Goal: Information Seeking & Learning: Learn about a topic

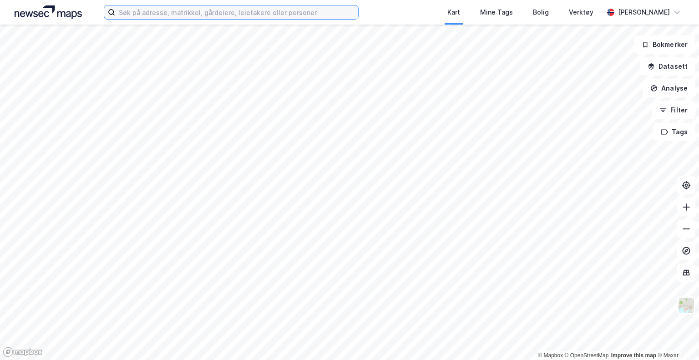
click at [190, 13] on input at bounding box center [236, 12] width 243 height 14
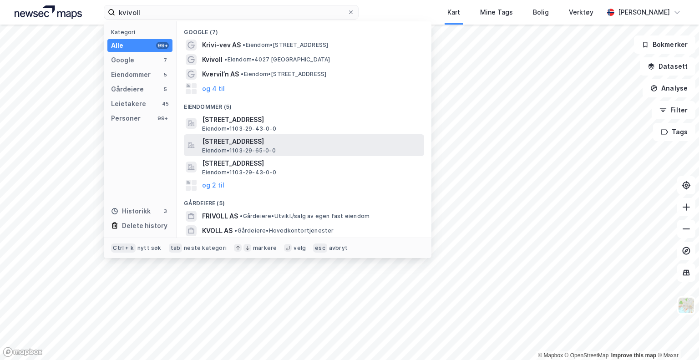
click at [261, 137] on span "[STREET_ADDRESS]" at bounding box center [311, 141] width 219 height 11
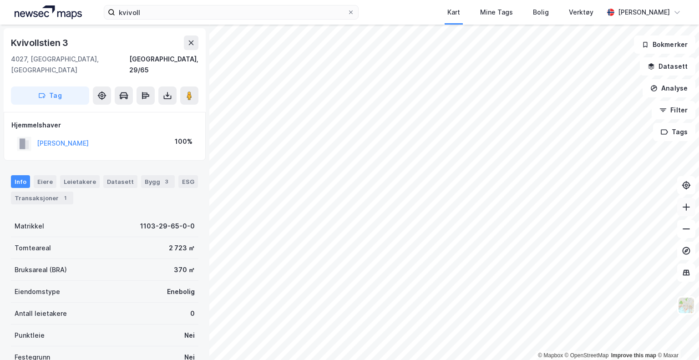
click at [687, 208] on icon at bounding box center [686, 207] width 1 height 7
click at [305, 360] on html "kvivoll Kart Mine Tags Bolig Verktøy [PERSON_NAME] © Mapbox © OpenStreetMap Imp…" at bounding box center [349, 180] width 699 height 360
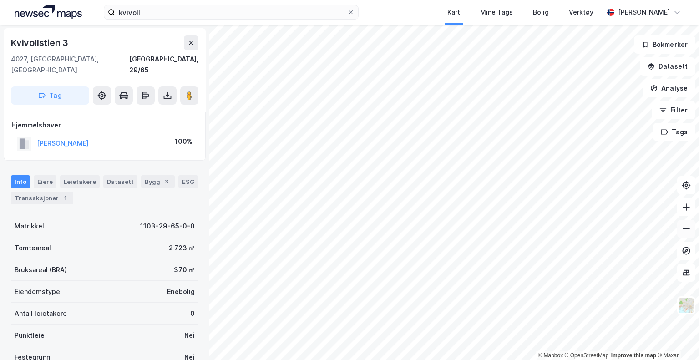
click at [693, 235] on button at bounding box center [686, 229] width 18 height 18
click at [51, 192] on div "Transaksjoner 1" at bounding box center [42, 198] width 62 height 13
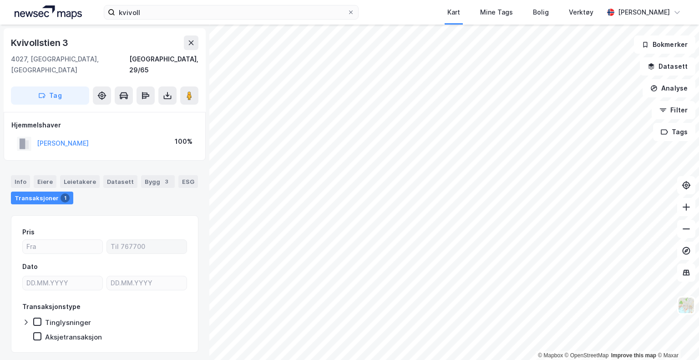
drag, startPoint x: 148, startPoint y: 264, endPoint x: 178, endPoint y: 230, distance: 45.5
click at [178, 230] on div "Pris Dato Transaksjonstype Tinglysninger Aksjetransaksjon" at bounding box center [104, 284] width 165 height 115
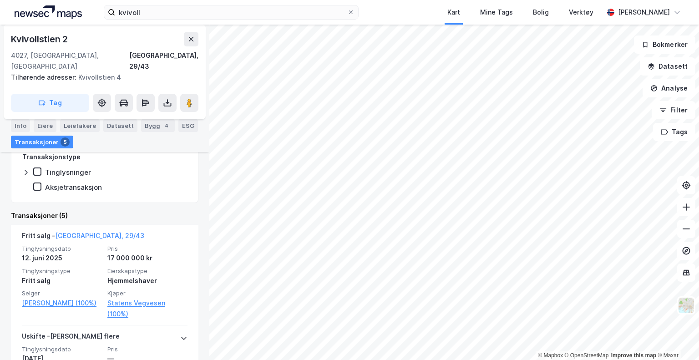
scroll to position [207, 0]
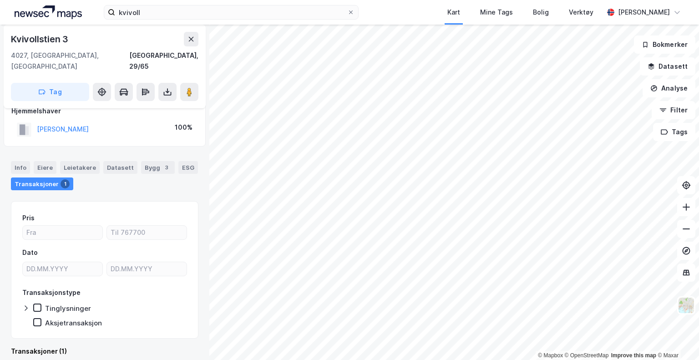
scroll to position [114, 0]
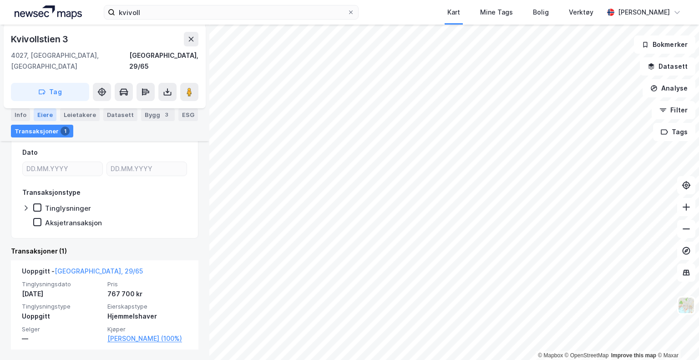
click at [52, 110] on div "Eiere" at bounding box center [45, 114] width 23 height 13
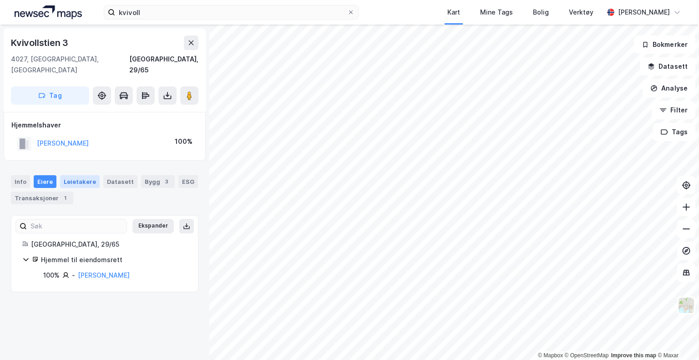
click at [86, 175] on div "Leietakere" at bounding box center [80, 181] width 40 height 13
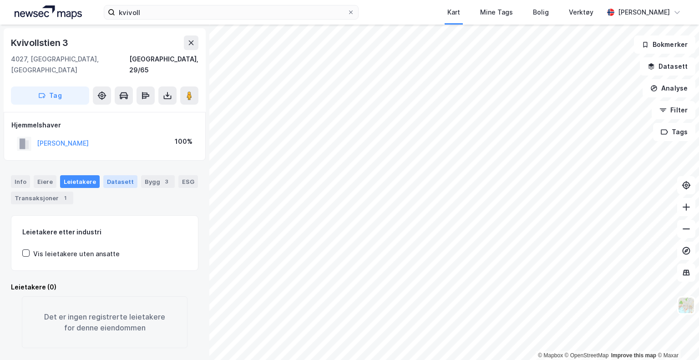
click at [114, 175] on div "Datasett" at bounding box center [120, 181] width 34 height 13
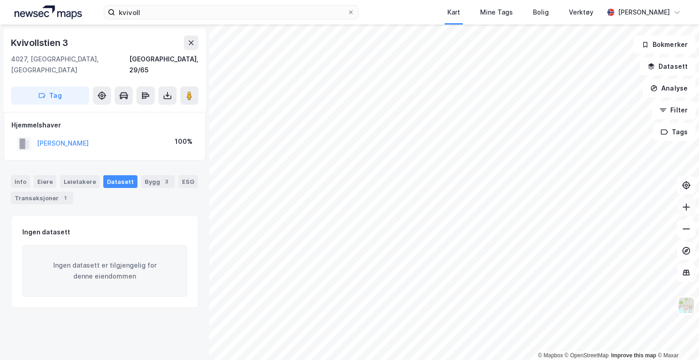
click at [685, 211] on button at bounding box center [686, 207] width 18 height 18
click at [683, 69] on button "Datasett" at bounding box center [668, 66] width 56 height 18
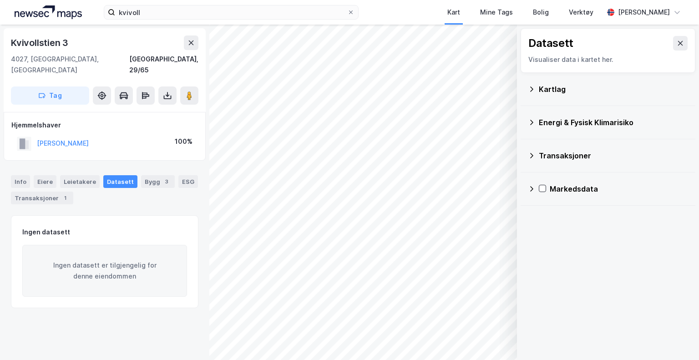
click at [531, 89] on icon at bounding box center [531, 89] width 7 height 7
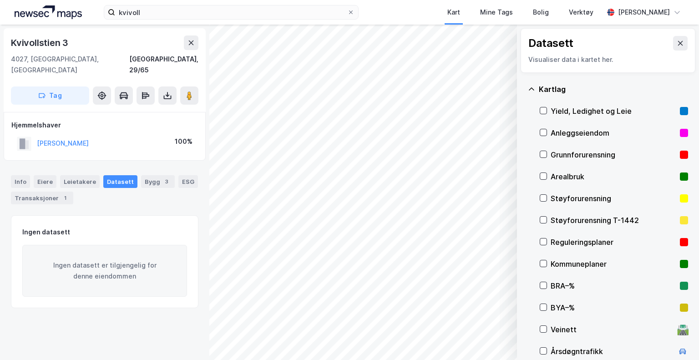
click at [550, 240] on div "Reguleringsplaner" at bounding box center [614, 242] width 148 height 22
click at [677, 46] on icon at bounding box center [680, 43] width 7 height 7
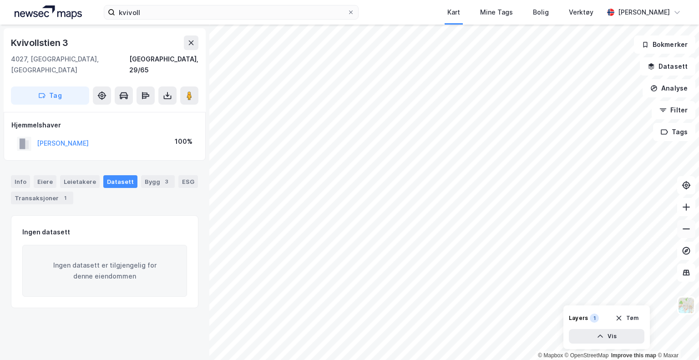
click at [685, 238] on button at bounding box center [686, 229] width 18 height 18
click at [682, 211] on button at bounding box center [686, 207] width 18 height 18
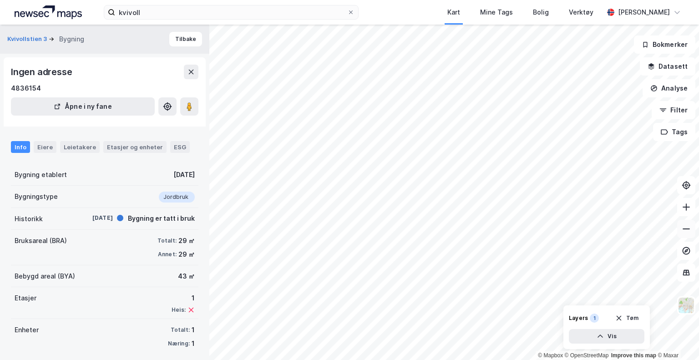
scroll to position [5, 0]
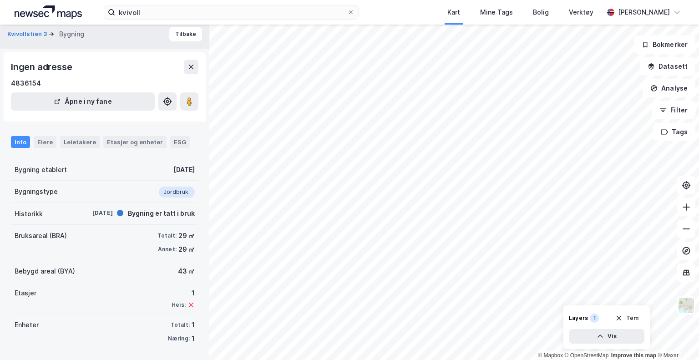
click at [179, 172] on div "[DATE]" at bounding box center [183, 169] width 21 height 11
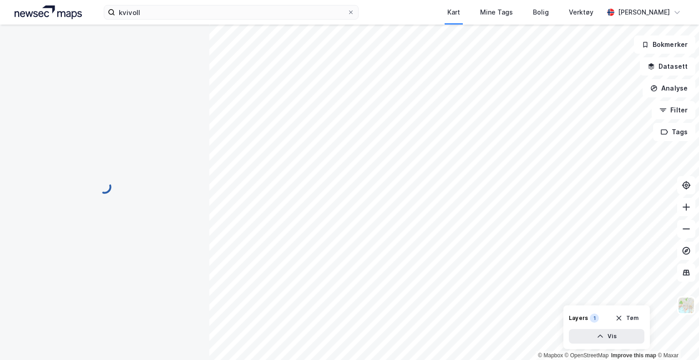
scroll to position [0, 0]
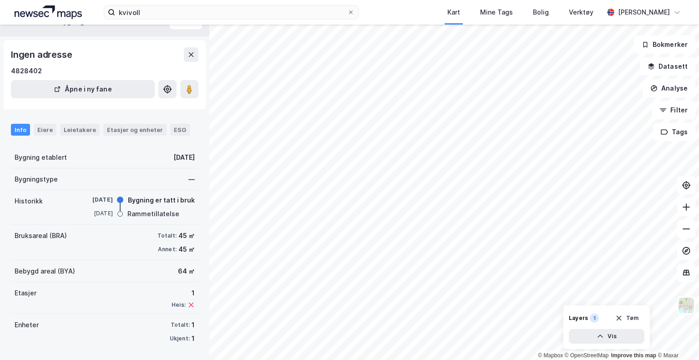
scroll to position [17, 0]
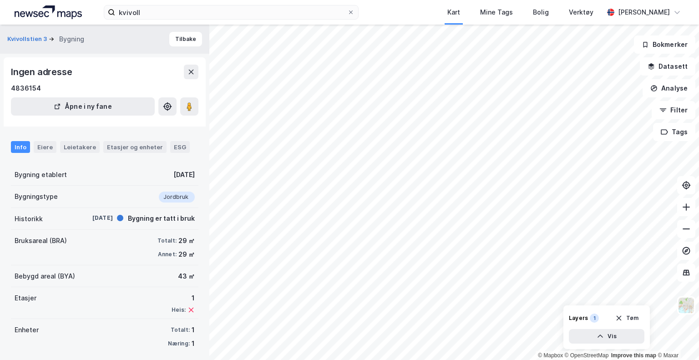
scroll to position [5, 0]
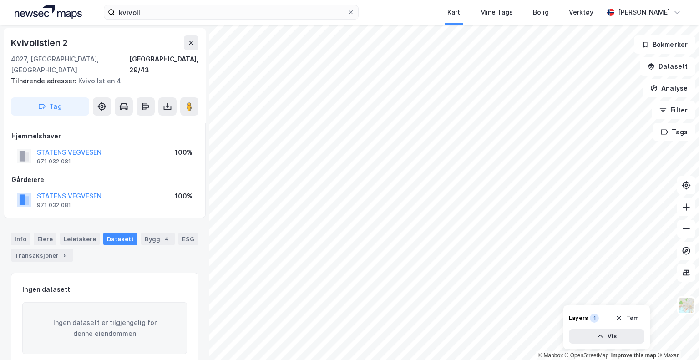
scroll to position [3, 0]
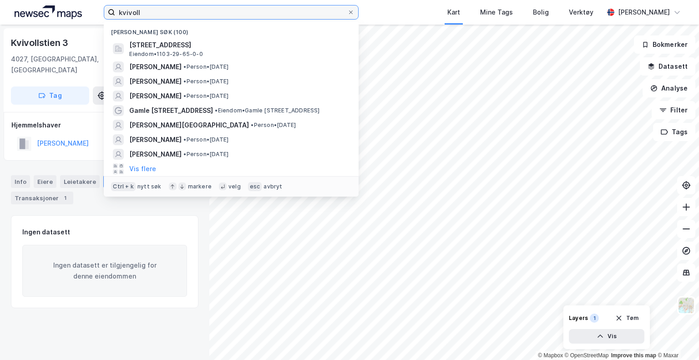
click at [143, 16] on input "kvivoll" at bounding box center [231, 12] width 232 height 14
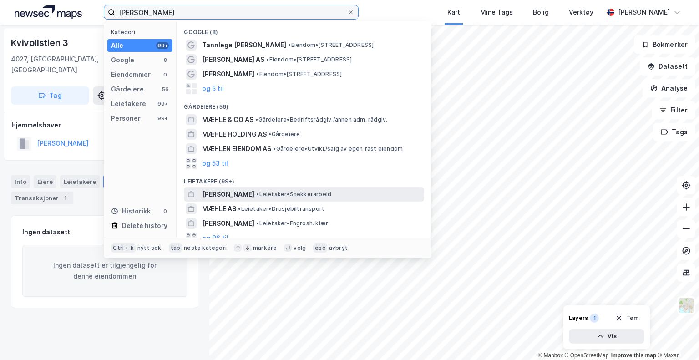
scroll to position [82, 0]
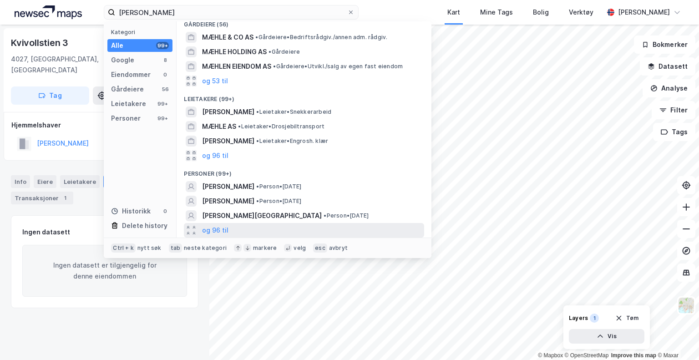
click at [251, 224] on div "og 96 til" at bounding box center [304, 230] width 240 height 15
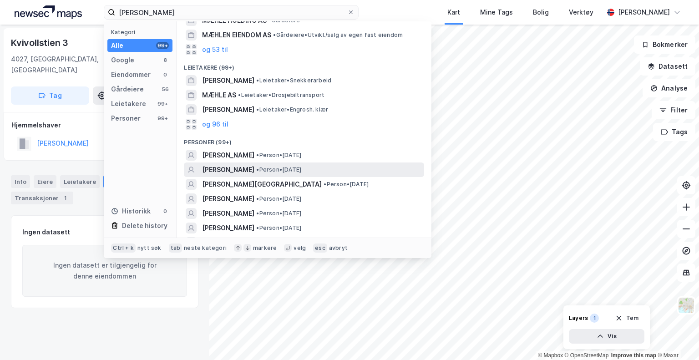
scroll to position [113, 0]
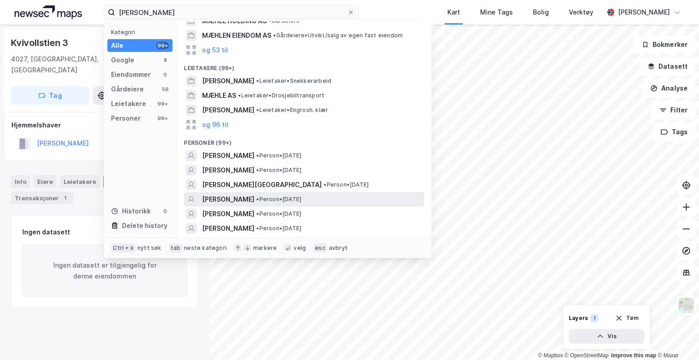
click at [281, 196] on div "[PERSON_NAME] • Person • [DATE]" at bounding box center [312, 199] width 220 height 11
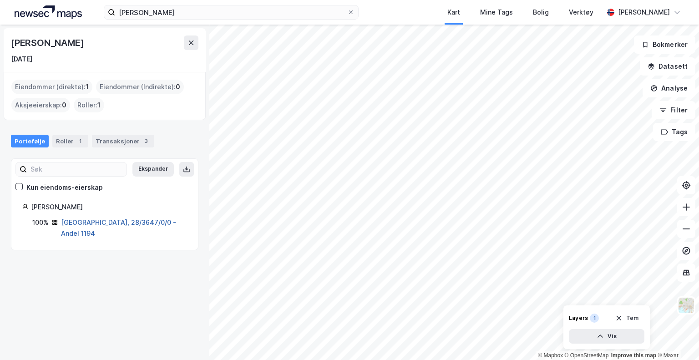
click at [96, 225] on link "[GEOGRAPHIC_DATA], 28/3647/0/0 - Andel 1194" at bounding box center [118, 228] width 115 height 19
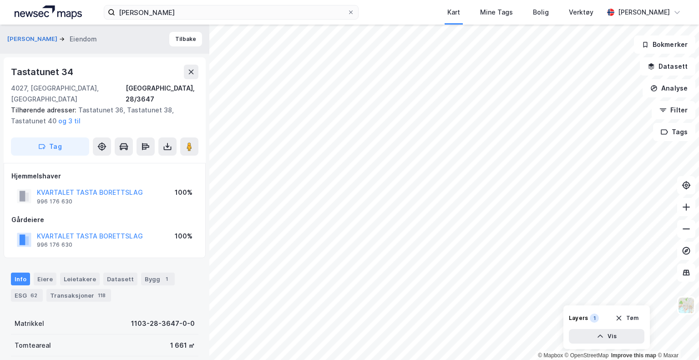
scroll to position [3, 0]
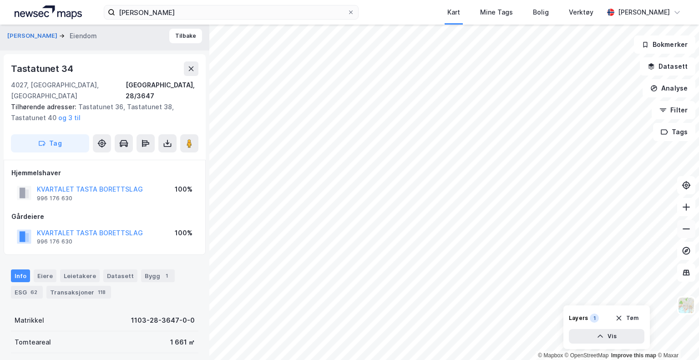
click at [688, 231] on icon at bounding box center [686, 228] width 9 height 9
click at [689, 210] on icon at bounding box center [686, 207] width 9 height 9
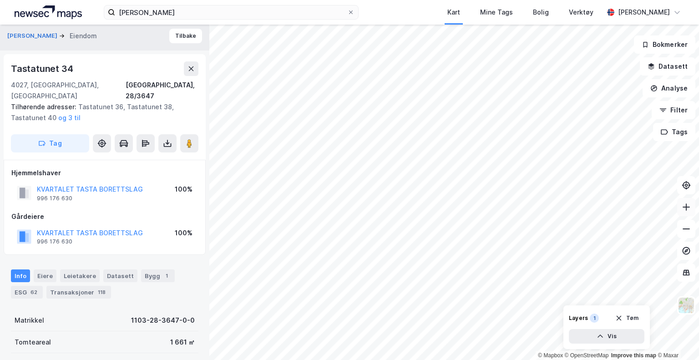
click at [689, 210] on icon at bounding box center [686, 207] width 9 height 9
click at [678, 67] on button "Datasett" at bounding box center [668, 66] width 56 height 18
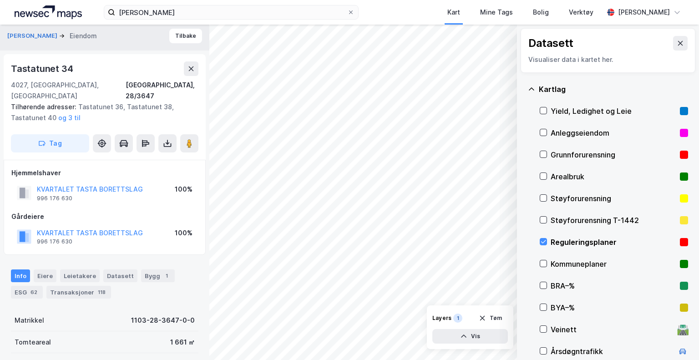
click at [543, 248] on div "Reguleringsplaner" at bounding box center [614, 242] width 148 height 22
click at [679, 40] on button at bounding box center [680, 43] width 15 height 15
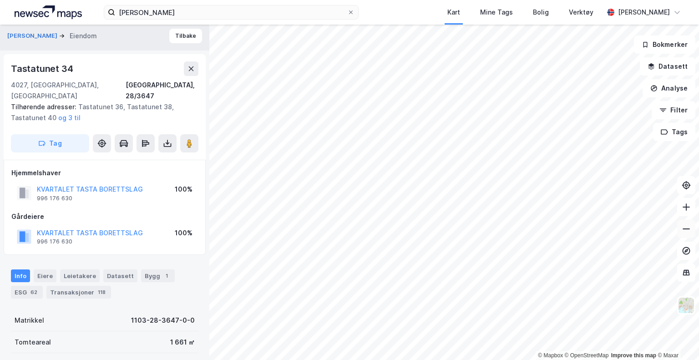
click at [682, 234] on button at bounding box center [686, 229] width 18 height 18
click at [685, 209] on icon at bounding box center [686, 207] width 9 height 9
click at [683, 213] on button at bounding box center [686, 207] width 18 height 18
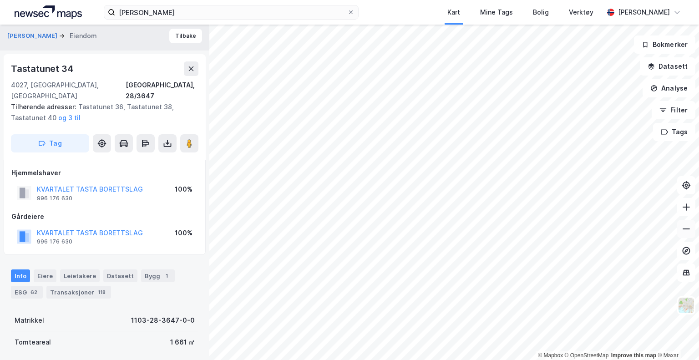
click at [678, 230] on button at bounding box center [686, 229] width 18 height 18
click at [685, 215] on button at bounding box center [686, 207] width 18 height 18
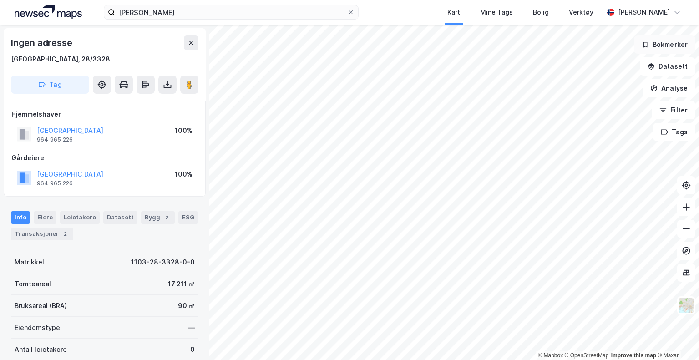
scroll to position [3, 0]
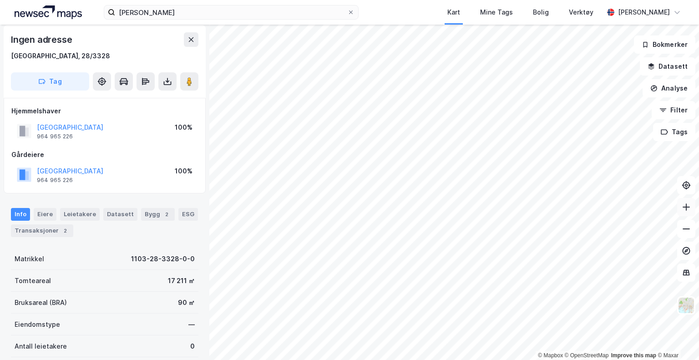
click at [687, 211] on icon at bounding box center [686, 207] width 9 height 9
click at [682, 215] on button at bounding box center [686, 207] width 18 height 18
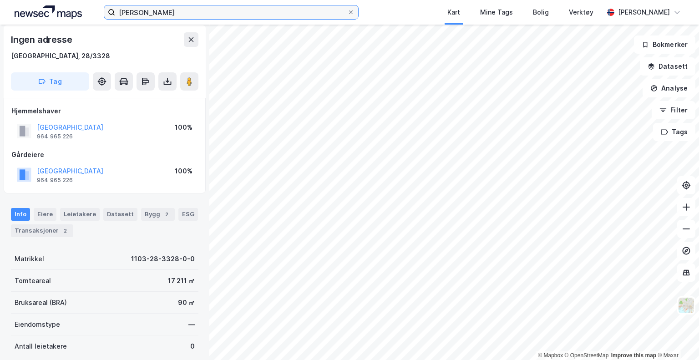
click at [186, 14] on input "[PERSON_NAME]" at bounding box center [231, 12] width 232 height 14
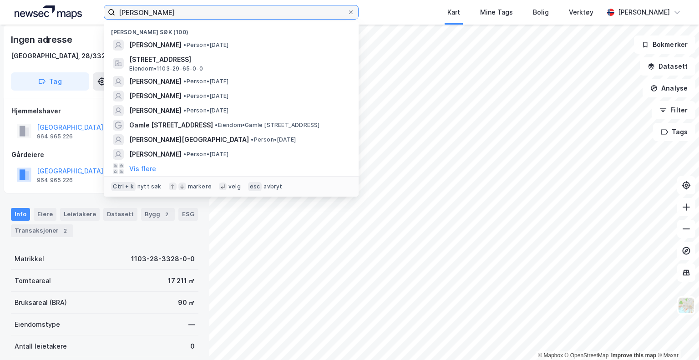
click at [186, 14] on input "[PERSON_NAME]" at bounding box center [231, 12] width 232 height 14
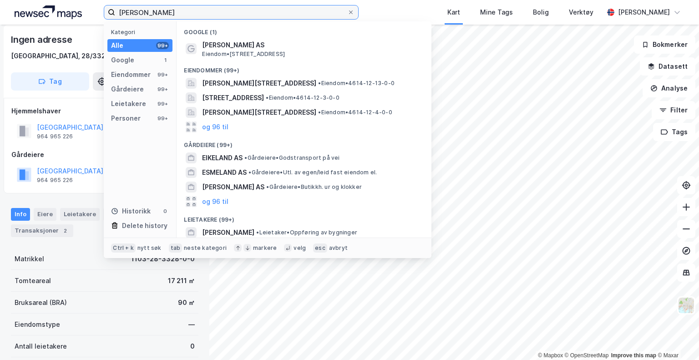
click at [129, 14] on input "[PERSON_NAME]" at bounding box center [231, 12] width 232 height 14
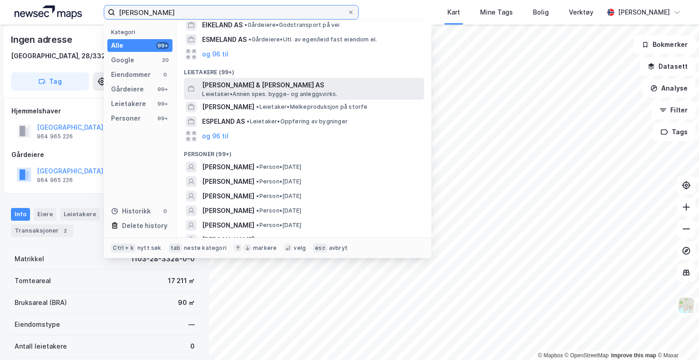
scroll to position [117, 0]
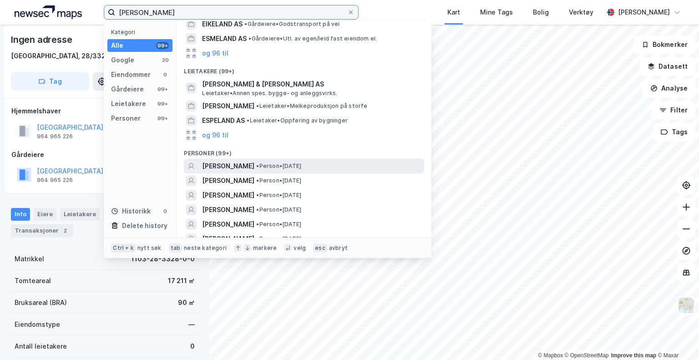
type input "[PERSON_NAME]"
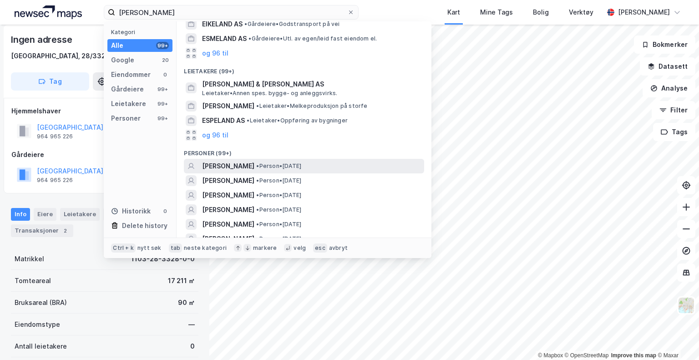
click at [254, 171] on span "[PERSON_NAME]" at bounding box center [228, 166] width 52 height 11
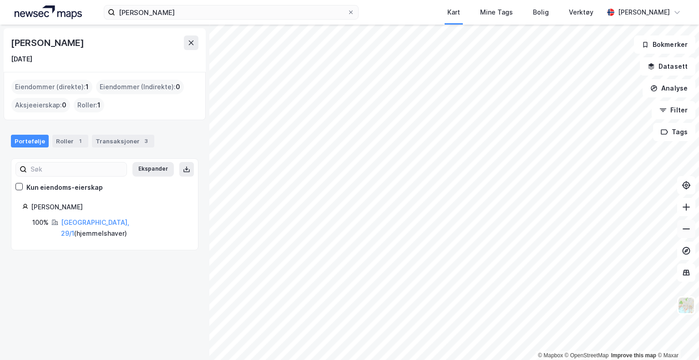
click at [681, 229] on button at bounding box center [686, 229] width 18 height 18
click at [685, 208] on icon at bounding box center [686, 207] width 9 height 9
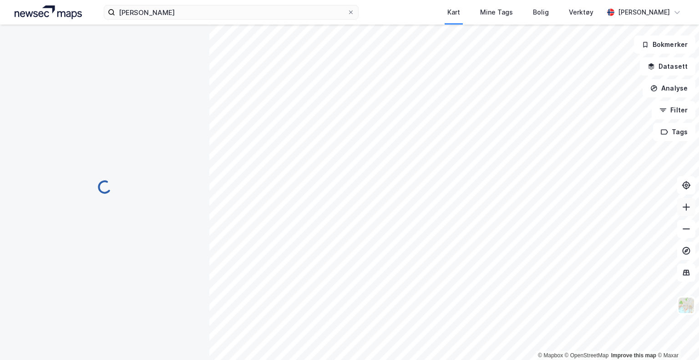
scroll to position [3, 0]
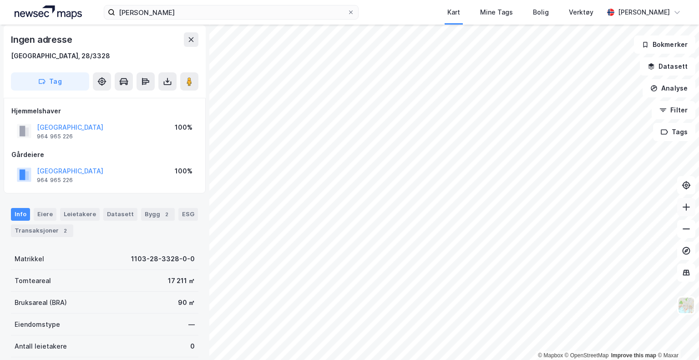
click at [682, 209] on icon at bounding box center [686, 207] width 9 height 9
